Goal: Task Accomplishment & Management: Use online tool/utility

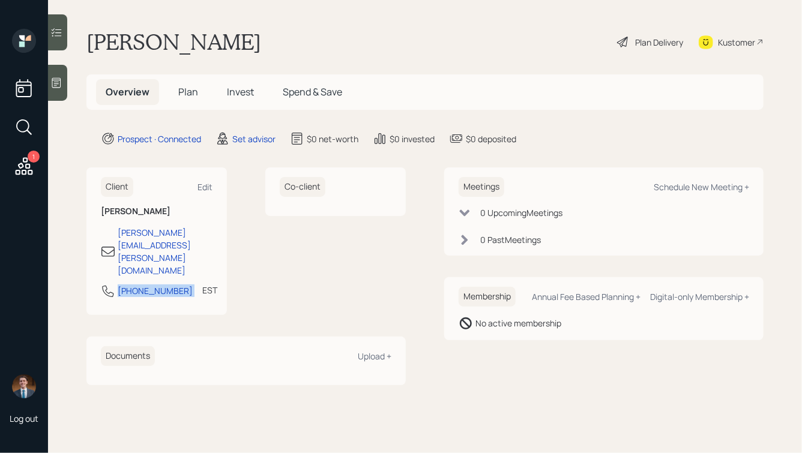
drag, startPoint x: 176, startPoint y: 253, endPoint x: 106, endPoint y: 254, distance: 70.8
click at [106, 284] on div "734-604-2381 EST Currently 9:09 AM" at bounding box center [157, 295] width 112 height 22
copy div "734-604-2381"
click at [52, 86] on icon at bounding box center [56, 83] width 9 height 10
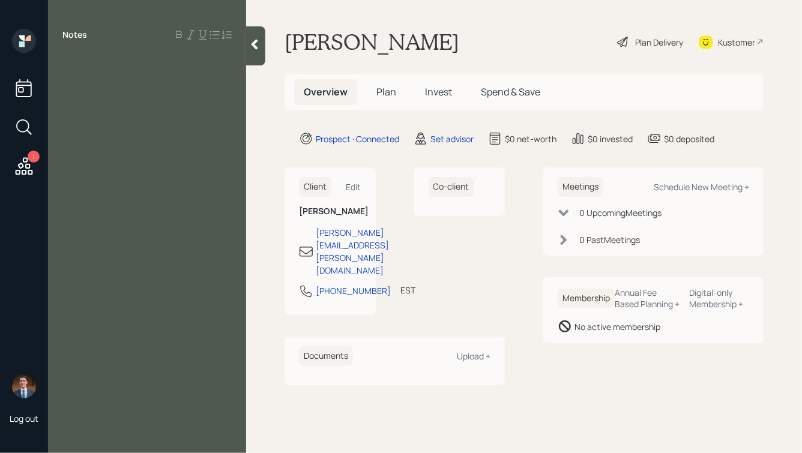
click at [255, 57] on div at bounding box center [255, 45] width 19 height 39
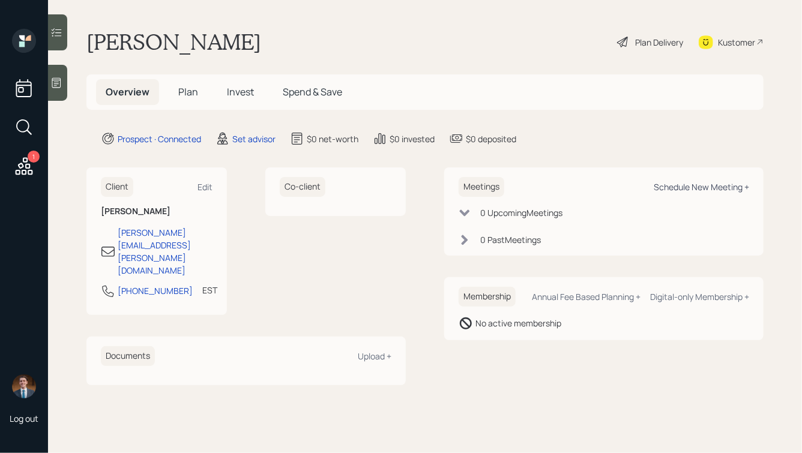
click at [667, 185] on div "Schedule New Meeting +" at bounding box center [701, 186] width 95 height 11
select select "round-robin"
